Goal: Transaction & Acquisition: Subscribe to service/newsletter

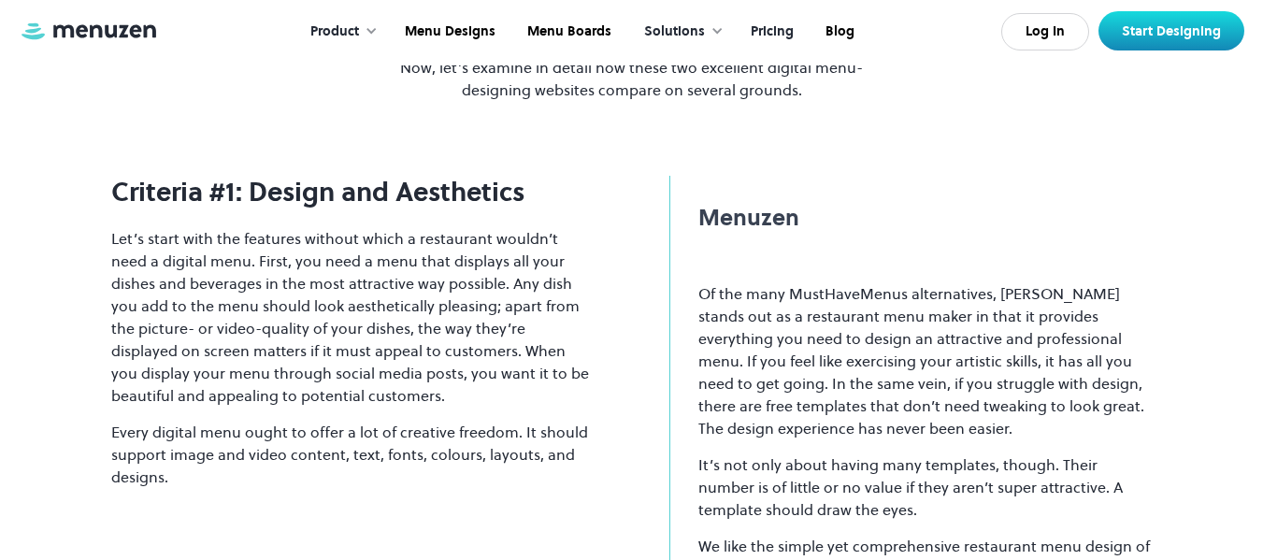
click at [767, 33] on link "Pricing" at bounding box center [770, 32] width 75 height 58
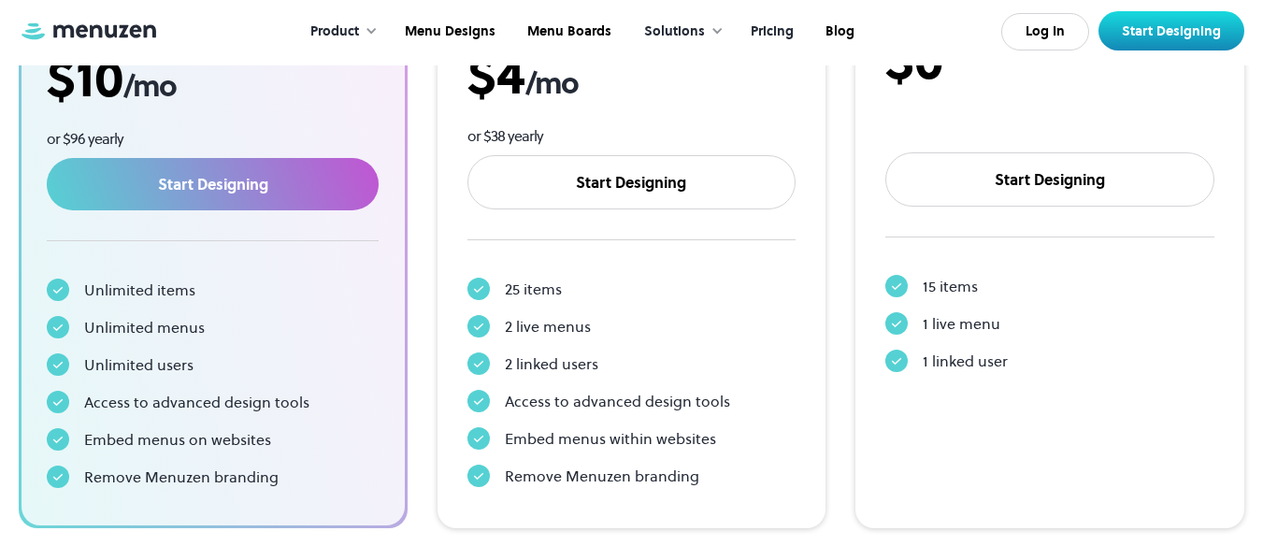
scroll to position [523, 0]
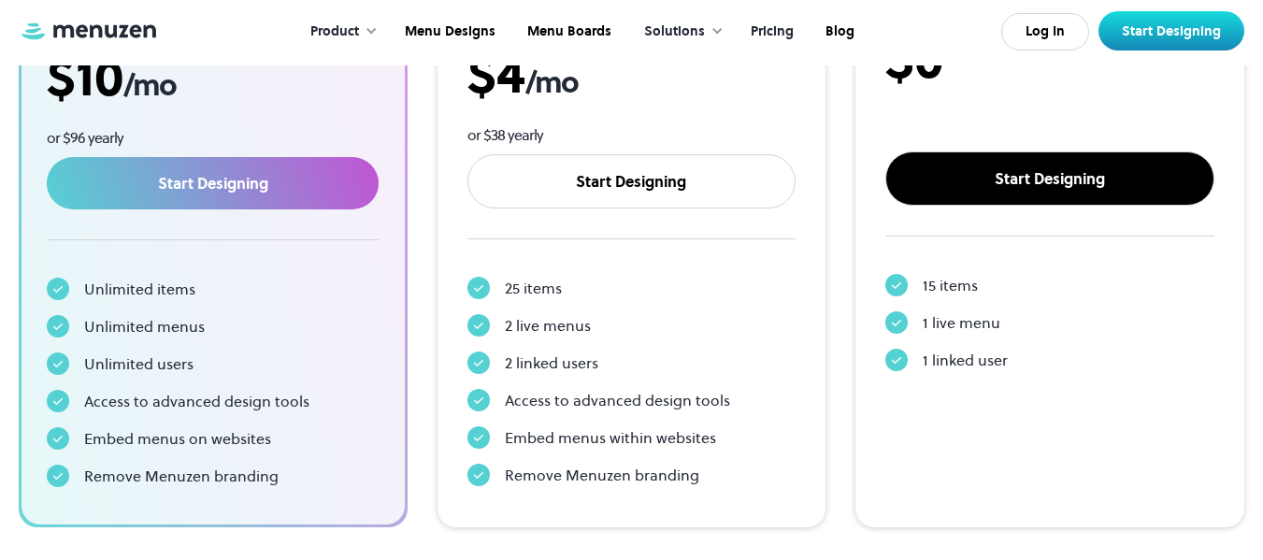
click at [1043, 173] on link "Start Designing" at bounding box center [1049, 178] width 329 height 54
